Goal: Information Seeking & Learning: Learn about a topic

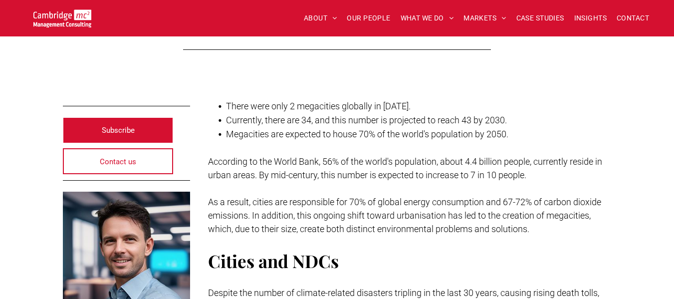
scroll to position [242, 0]
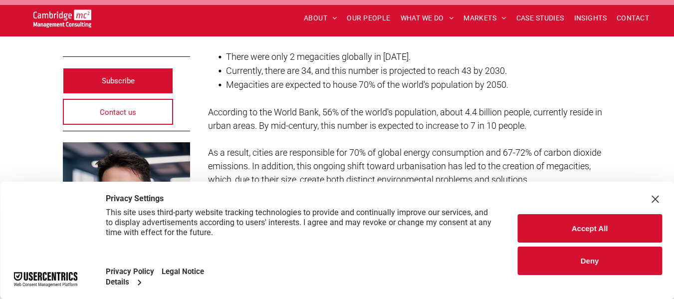
click at [572, 216] on button "Accept All" at bounding box center [589, 228] width 145 height 28
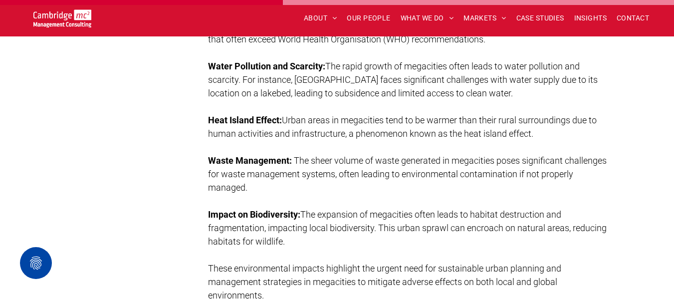
scroll to position [2084, 0]
drag, startPoint x: 203, startPoint y: 120, endPoint x: 280, endPoint y: 117, distance: 77.3
copy strong "Heat Island Effect"
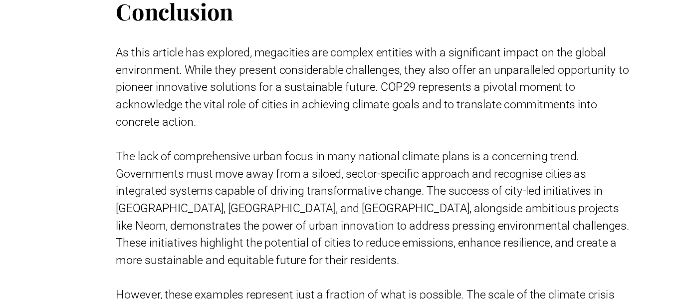
scroll to position [3008, 0]
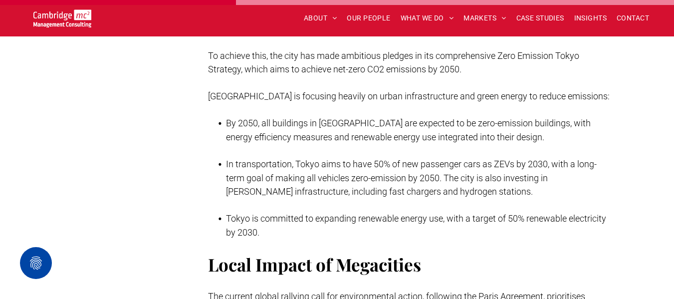
scroll to position [1705, 0]
